Goal: Task Accomplishment & Management: Manage account settings

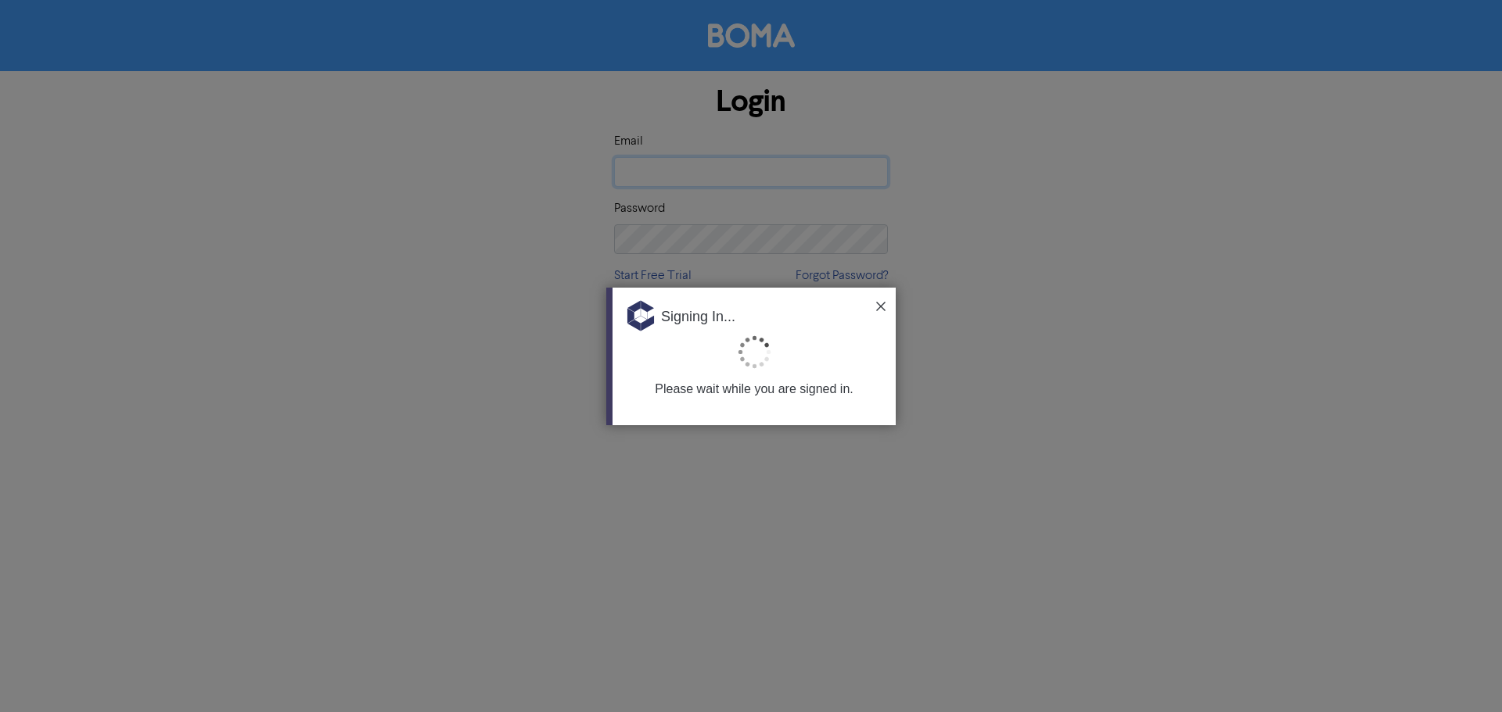
type input "[EMAIL_ADDRESS][PERSON_NAME][DOMAIN_NAME]"
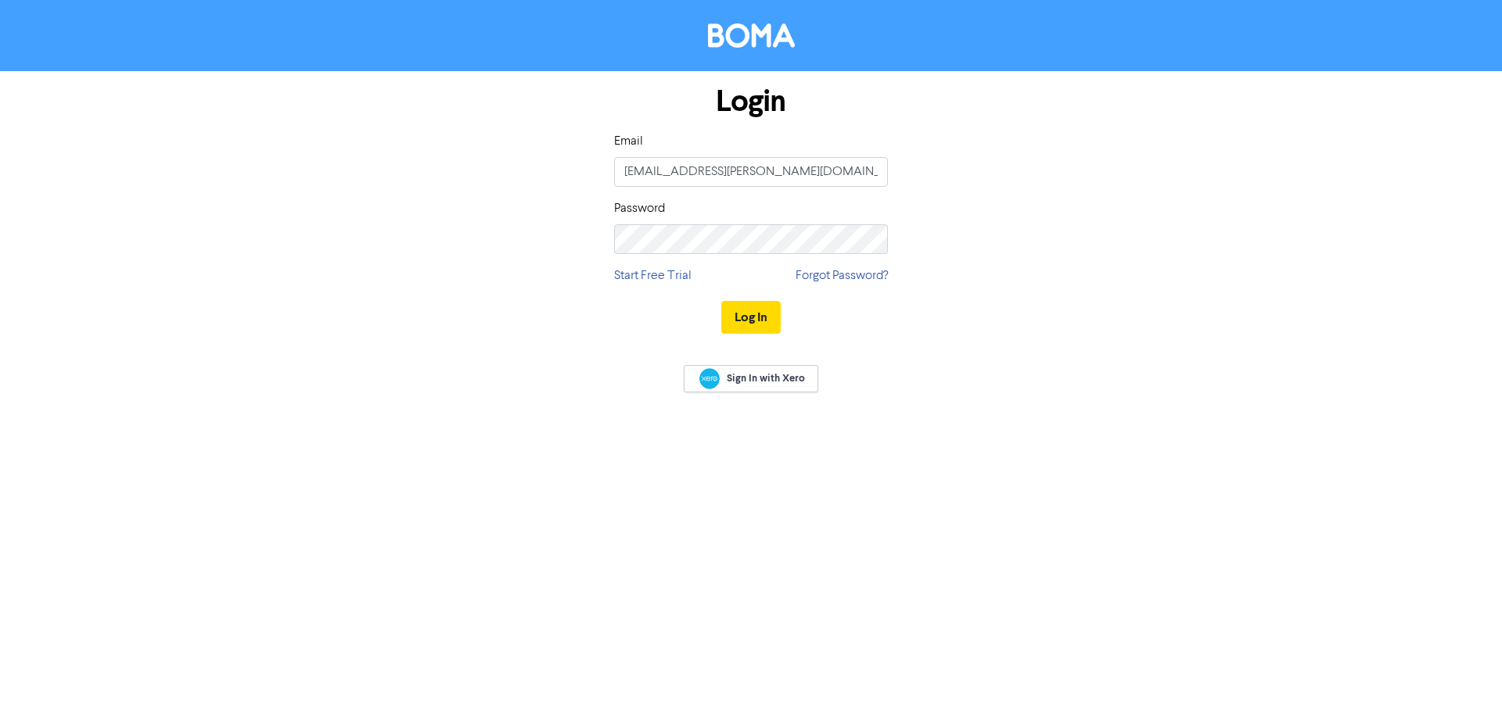
click at [719, 318] on div "Log In" at bounding box center [751, 317] width 274 height 64
click at [723, 315] on button "Log In" at bounding box center [750, 317] width 59 height 33
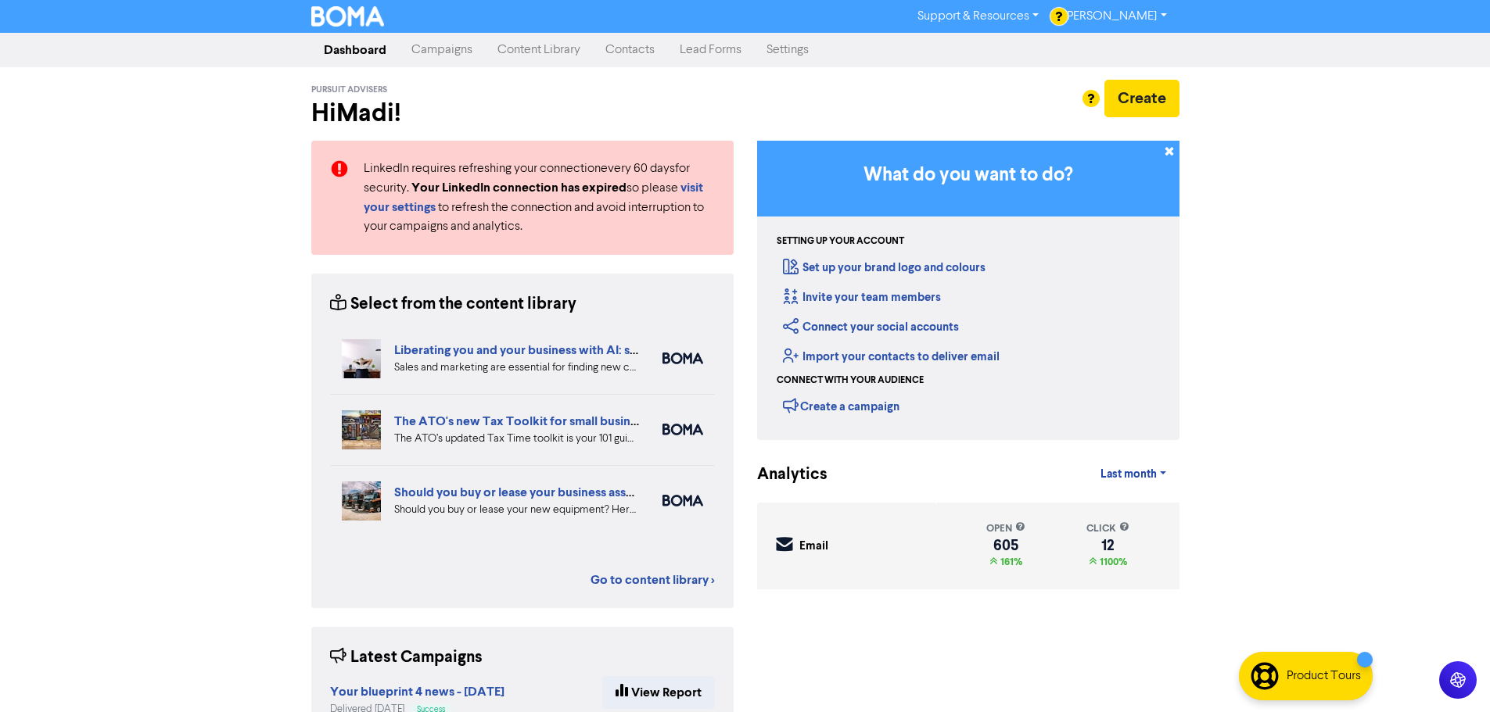
click at [644, 49] on link "Contacts" at bounding box center [630, 49] width 74 height 31
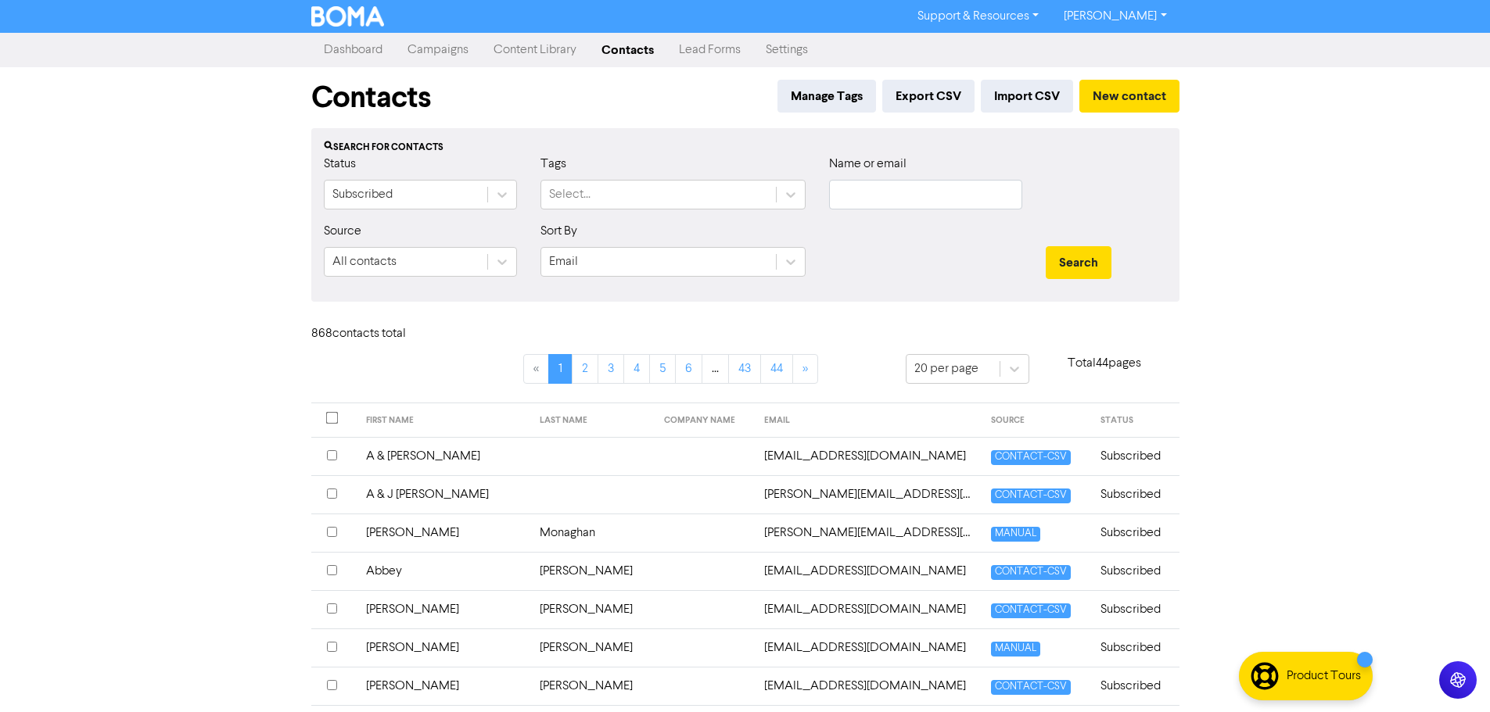
click at [914, 213] on div "Name or email" at bounding box center [925, 188] width 217 height 67
click at [910, 206] on input "text" at bounding box center [925, 195] width 193 height 30
type input "[PERSON_NAME]"
click at [1046, 246] on button "Search" at bounding box center [1079, 262] width 66 height 33
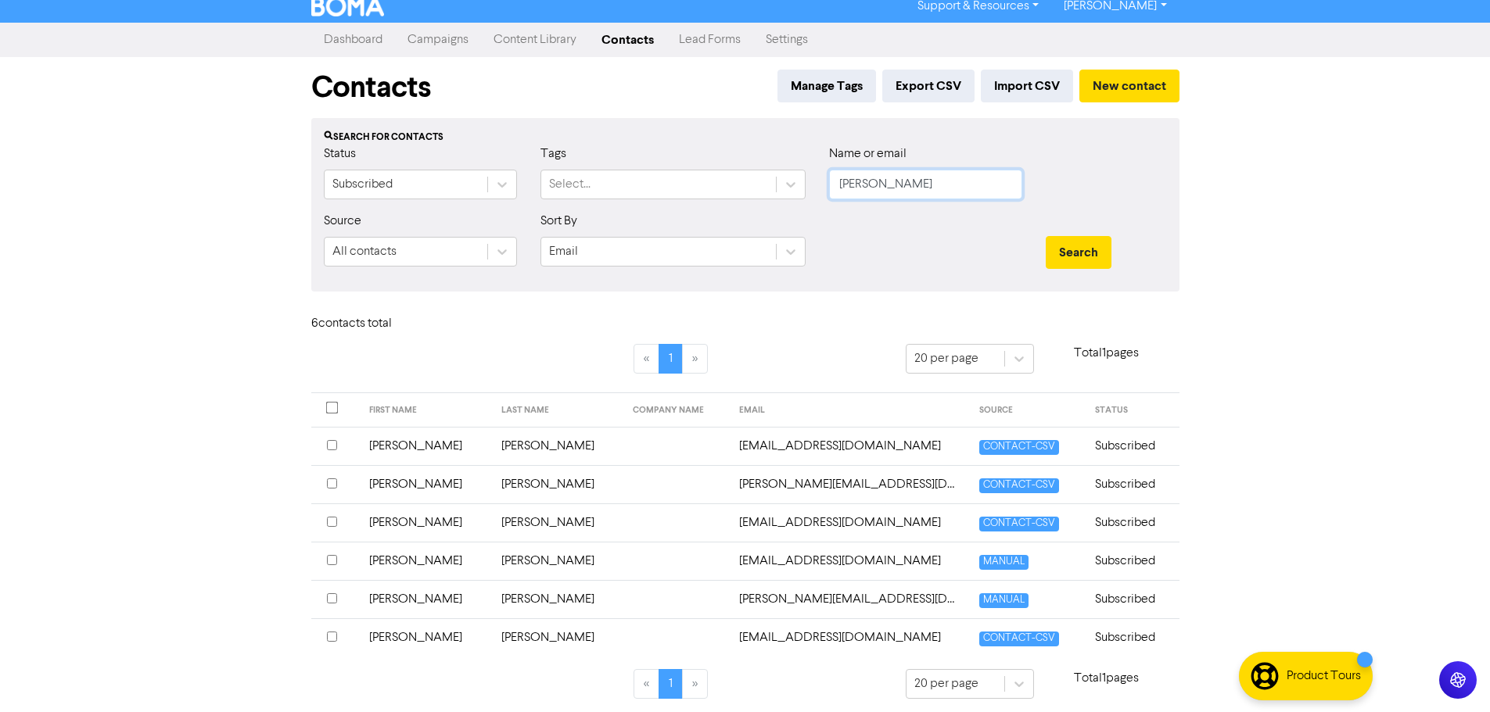
scroll to position [16, 0]
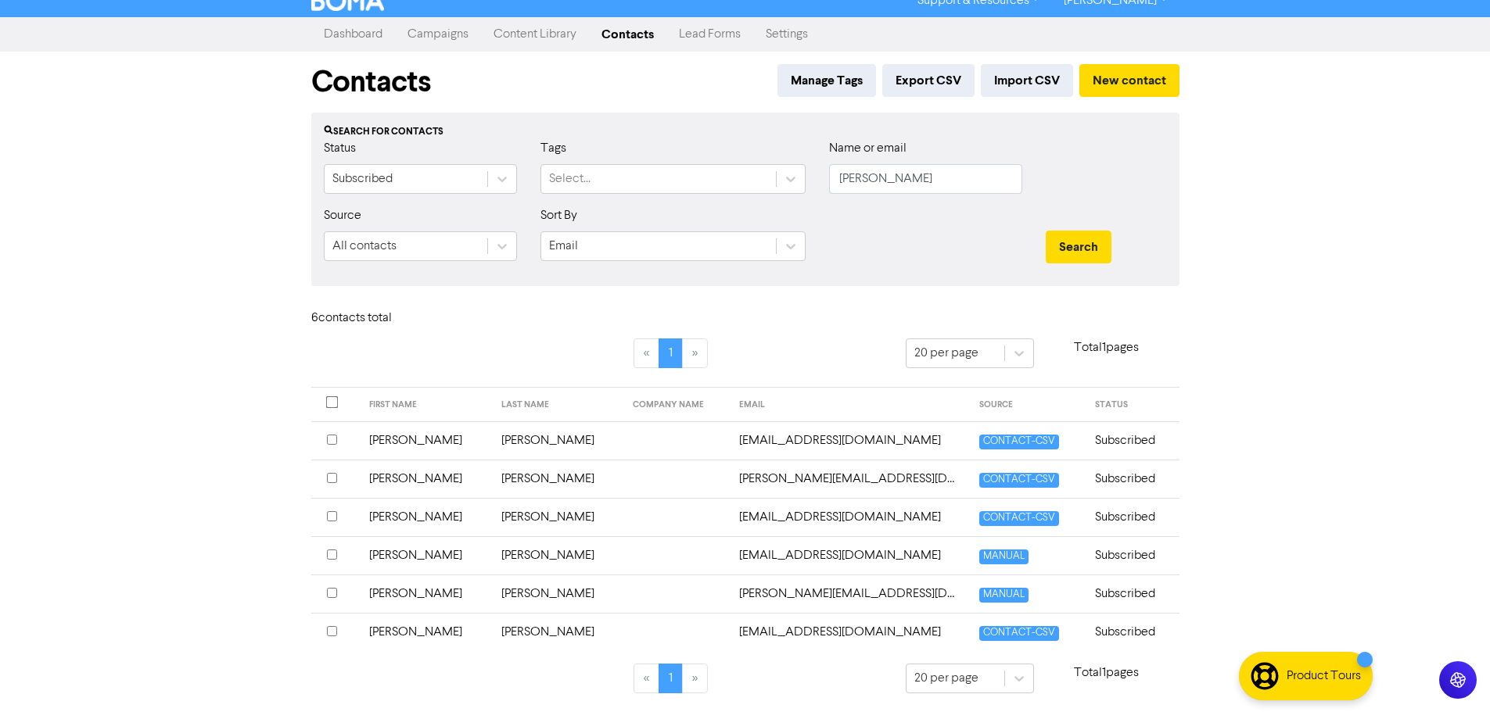
click at [515, 630] on td "[PERSON_NAME]" at bounding box center [558, 632] width 132 height 38
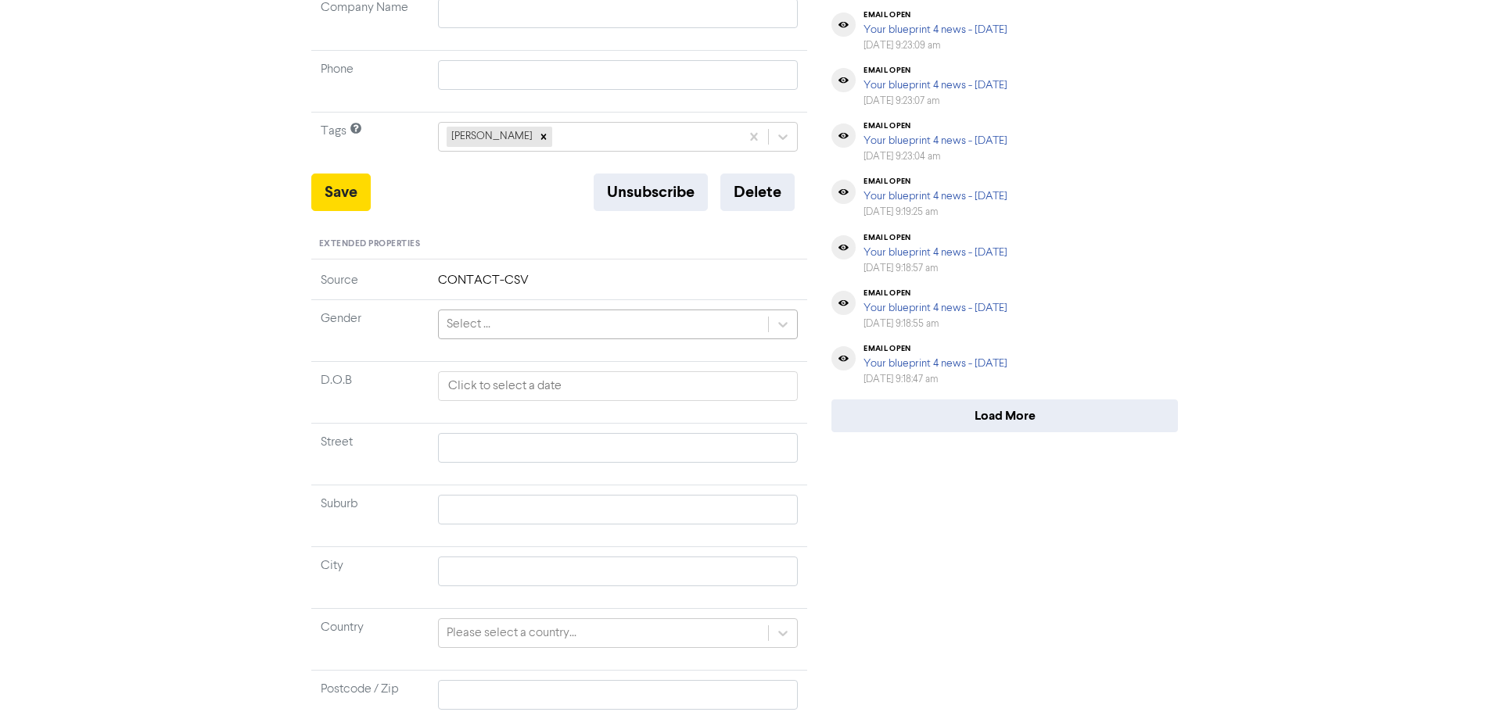
scroll to position [235, 0]
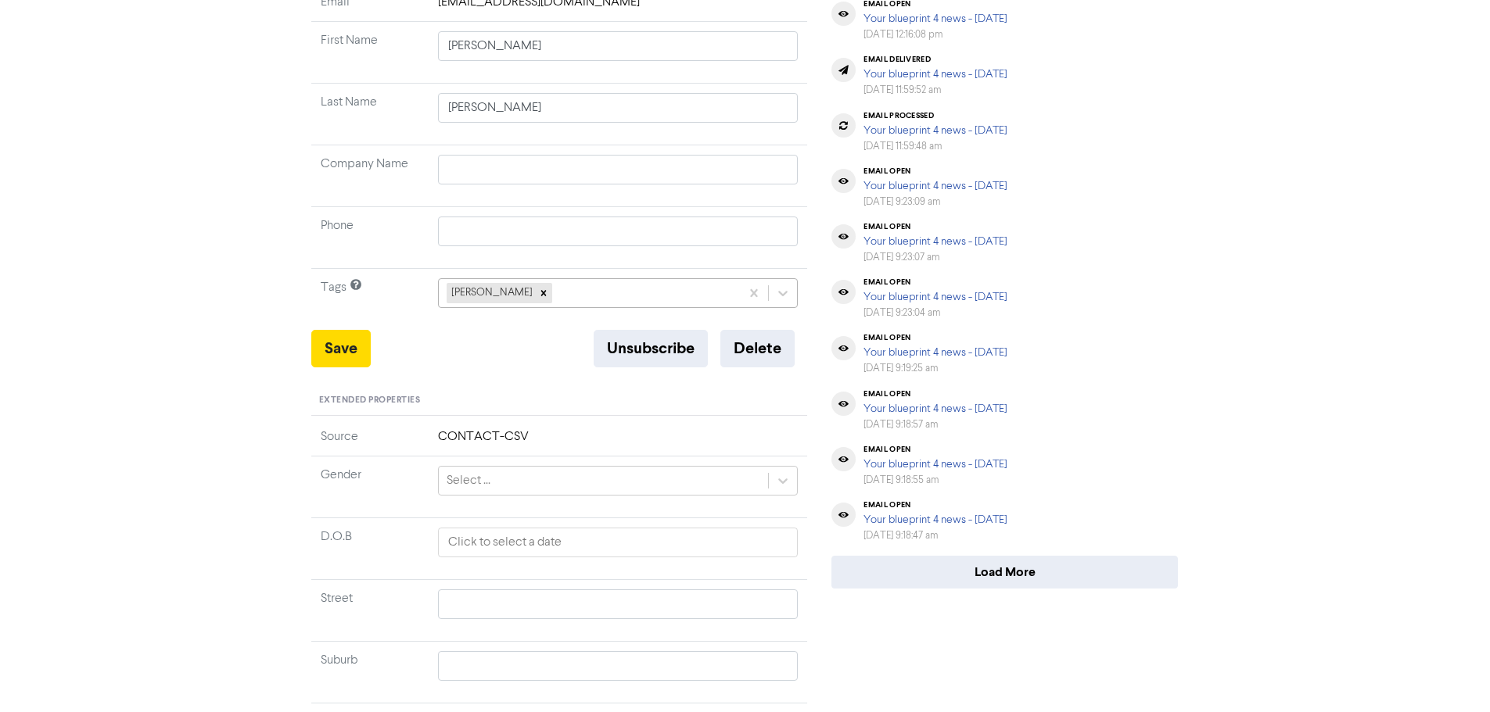
click at [558, 296] on div "[PERSON_NAME]" at bounding box center [590, 293] width 302 height 28
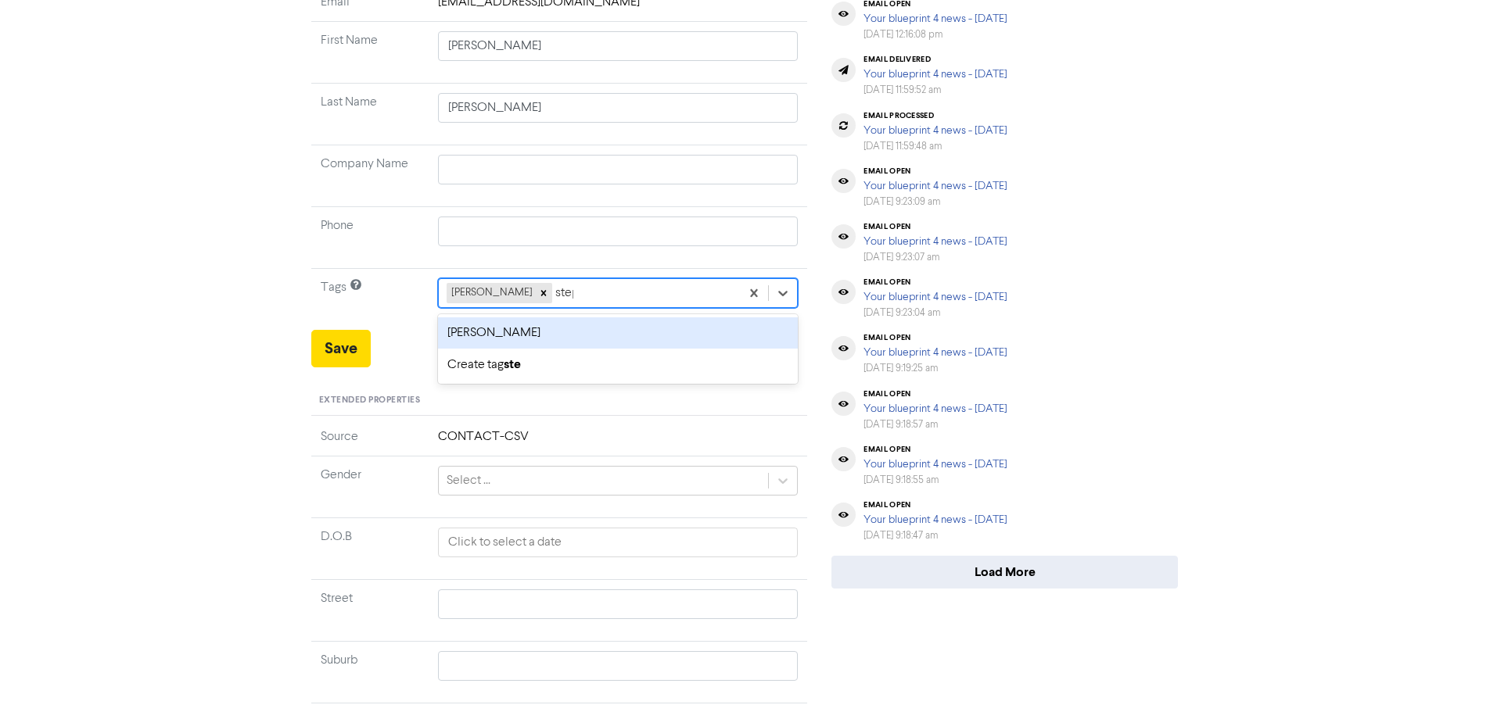
type input "steph"
click at [527, 332] on div "[PERSON_NAME]" at bounding box center [618, 333] width 361 height 31
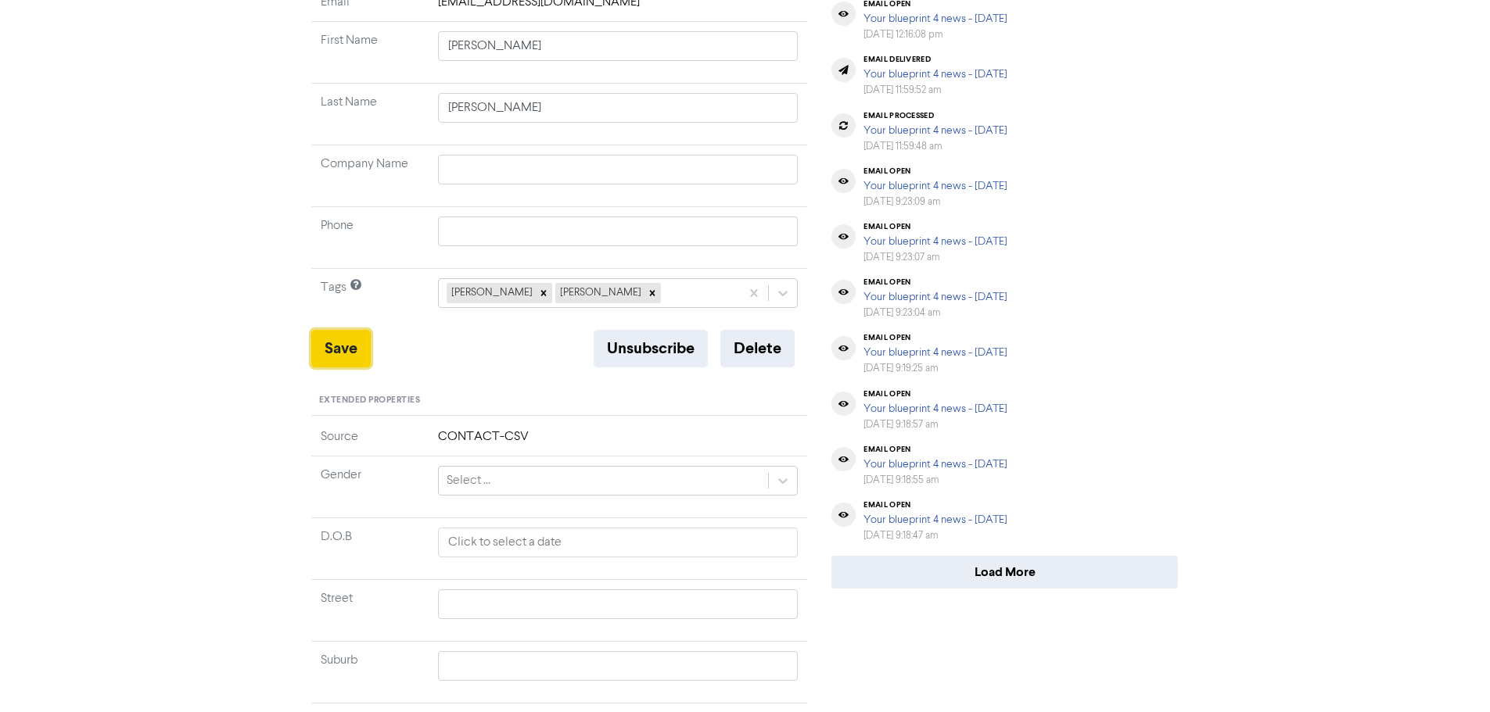
click at [348, 344] on button "Save" at bounding box center [340, 349] width 59 height 38
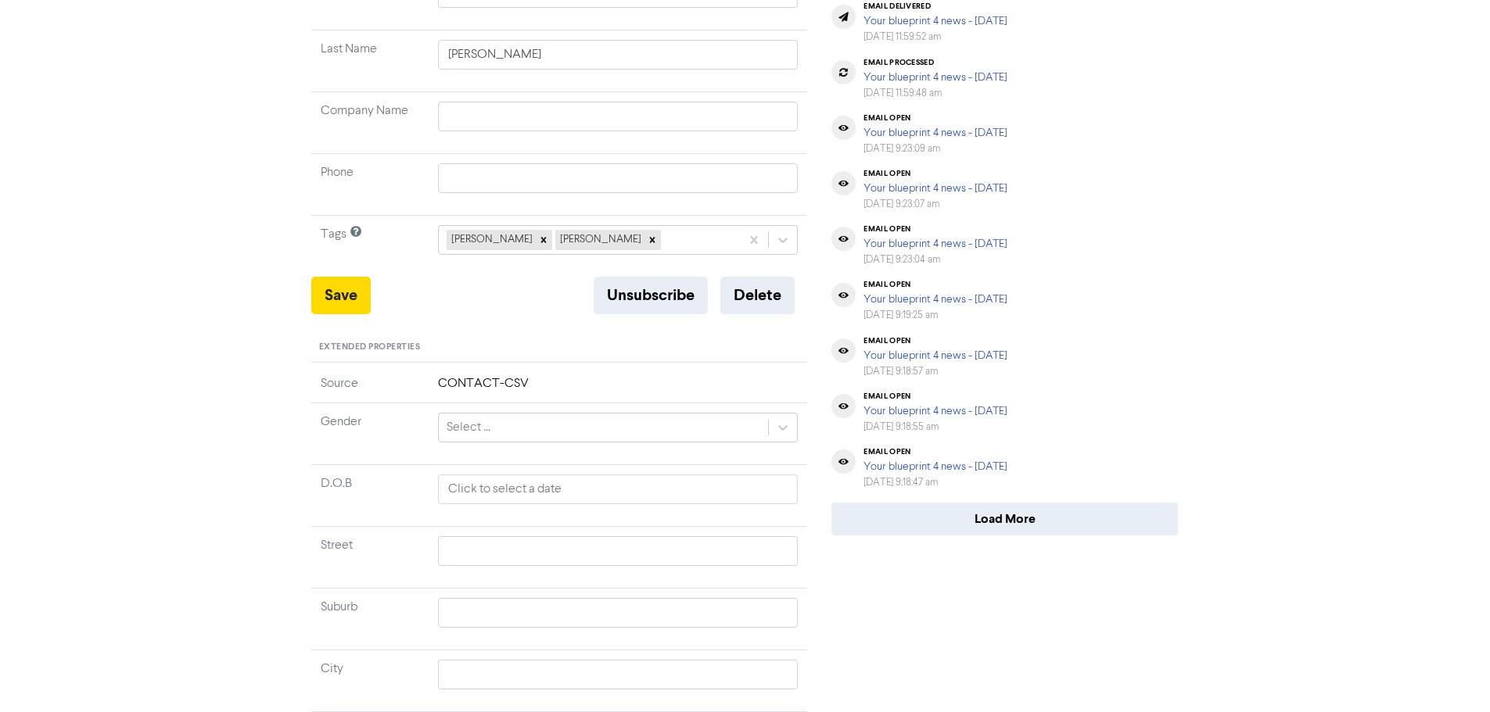
scroll to position [0, 0]
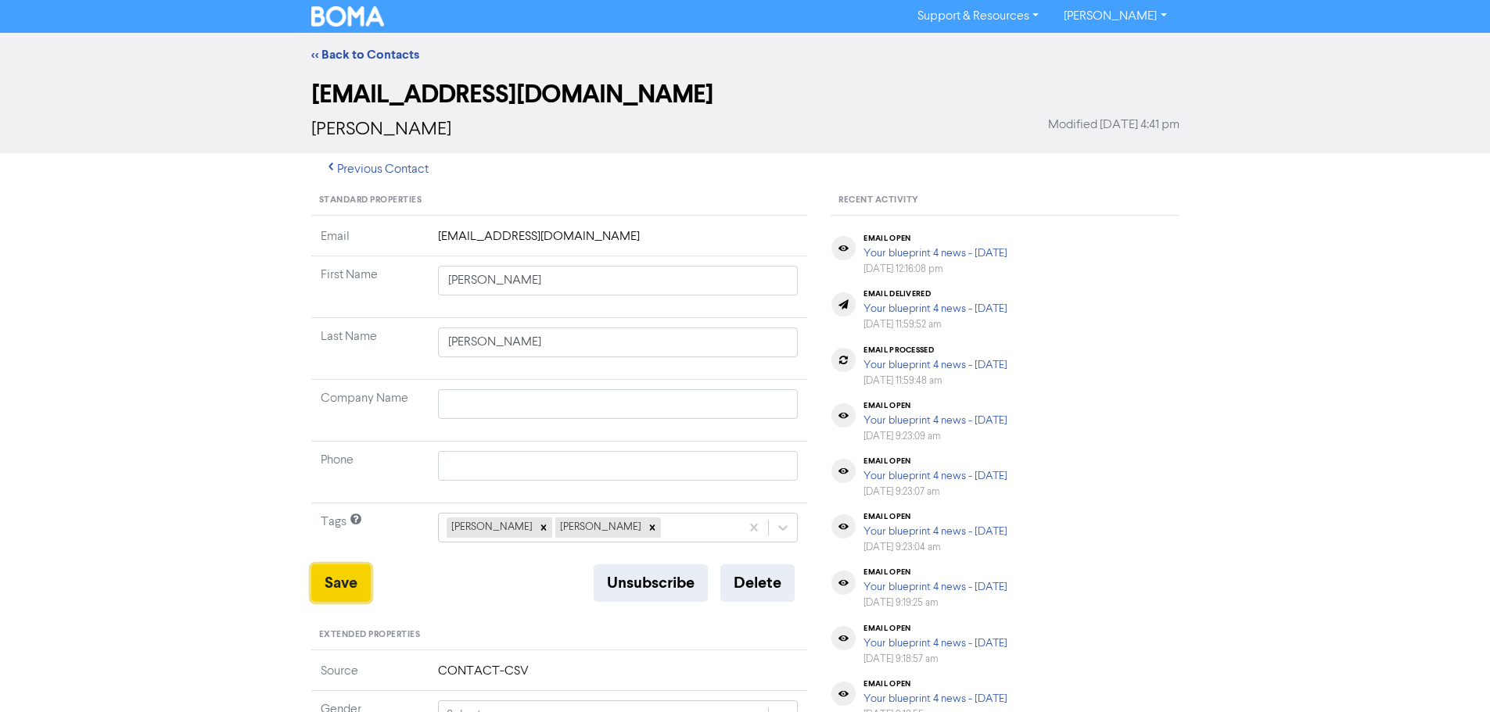
click at [343, 576] on button "Save" at bounding box center [340, 584] width 59 height 38
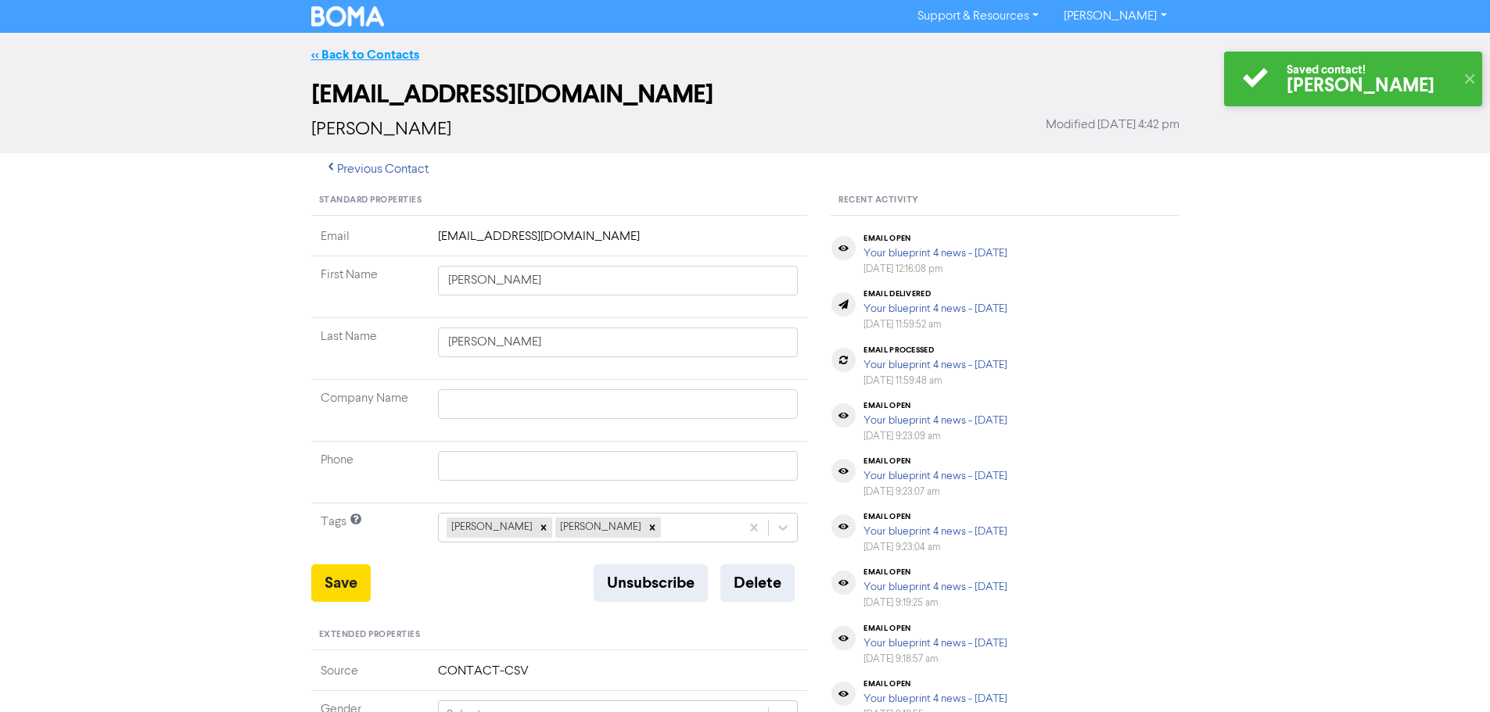
click at [373, 53] on link "<< Back to Contacts" at bounding box center [365, 55] width 108 height 16
